Goal: Use online tool/utility: Use online tool/utility

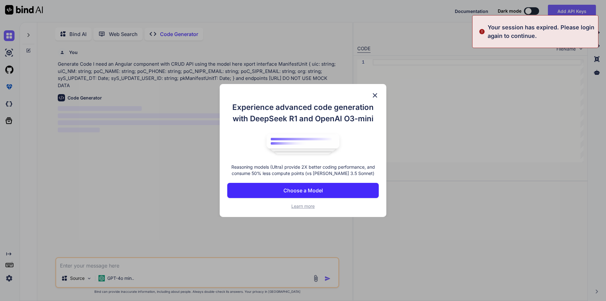
scroll to position [3, 0]
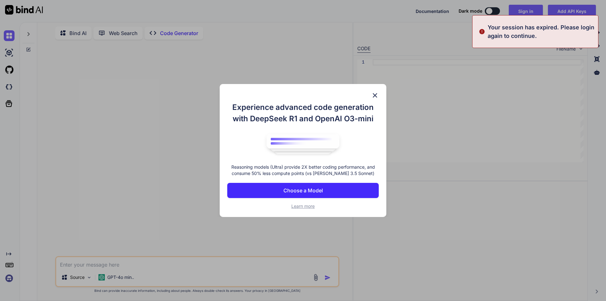
type textarea "x"
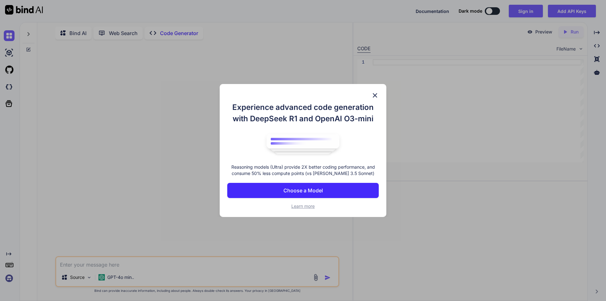
click at [321, 192] on p "Choose a Model" at bounding box center [302, 190] width 39 height 8
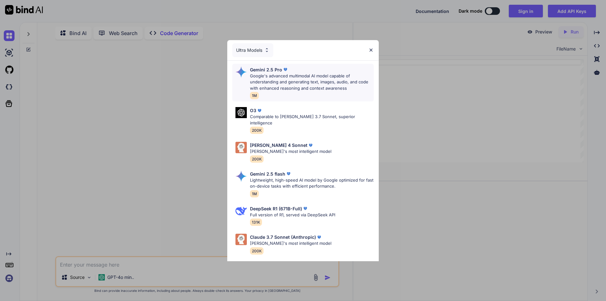
click at [290, 84] on p "Google's advanced multimodal AI model capable of understanding and generating t…" at bounding box center [312, 82] width 124 height 19
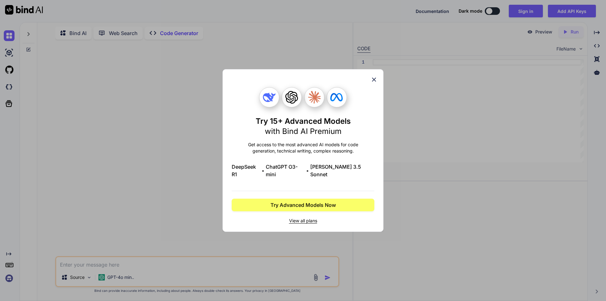
click at [374, 81] on icon at bounding box center [373, 79] width 7 height 7
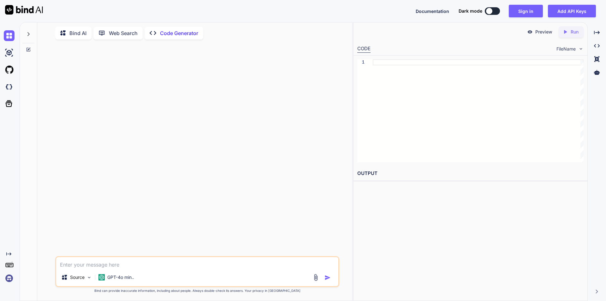
click at [173, 268] on div "Source GPT-4o min.." at bounding box center [197, 271] width 284 height 31
click at [126, 265] on textarea at bounding box center [197, 262] width 282 height 11
click at [530, 13] on button "Sign in" at bounding box center [525, 11] width 34 height 13
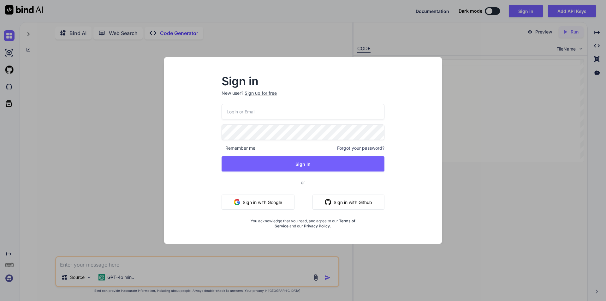
click at [297, 110] on input "email" at bounding box center [302, 111] width 163 height 15
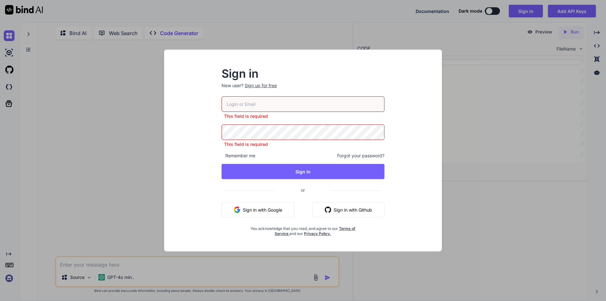
click at [268, 207] on button "Sign in with Google" at bounding box center [257, 209] width 73 height 15
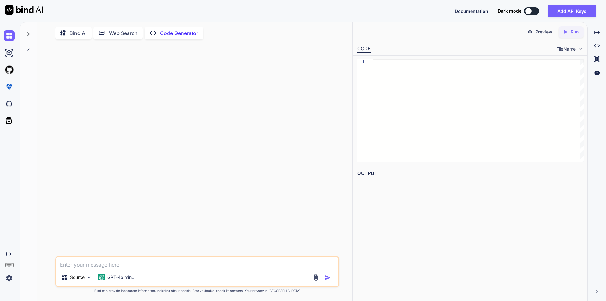
click at [130, 264] on textarea at bounding box center [197, 262] width 282 height 11
paste textarea "I need an Angular component with CRUD API using the model here xport interface …"
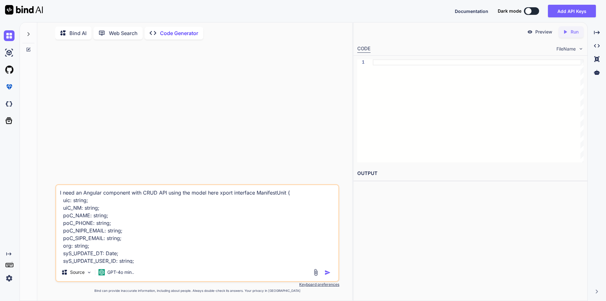
scroll to position [16, 0]
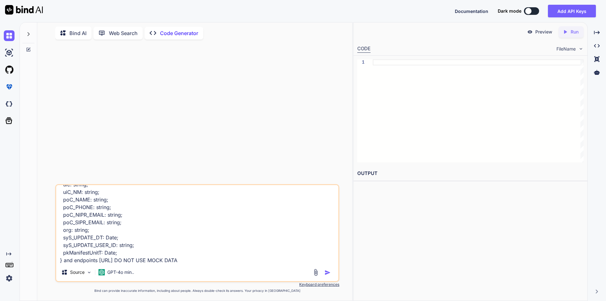
type textarea "I need an Angular component with CRUD API using the model here xport interface …"
click at [327, 273] on img "button" at bounding box center [327, 272] width 6 height 6
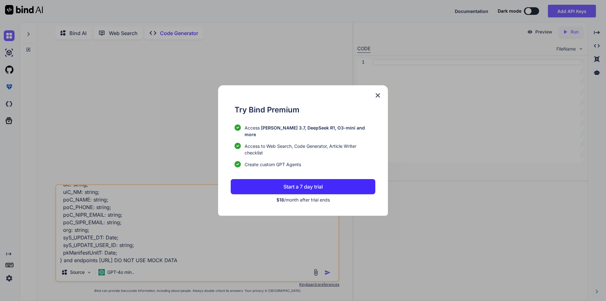
click at [377, 98] on img at bounding box center [378, 95] width 8 height 8
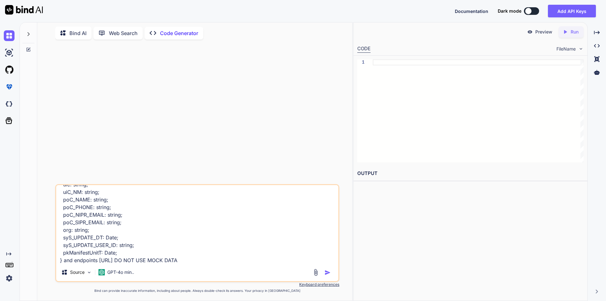
click at [182, 31] on p "Code Generator" at bounding box center [179, 33] width 38 height 8
